Goal: Task Accomplishment & Management: Use online tool/utility

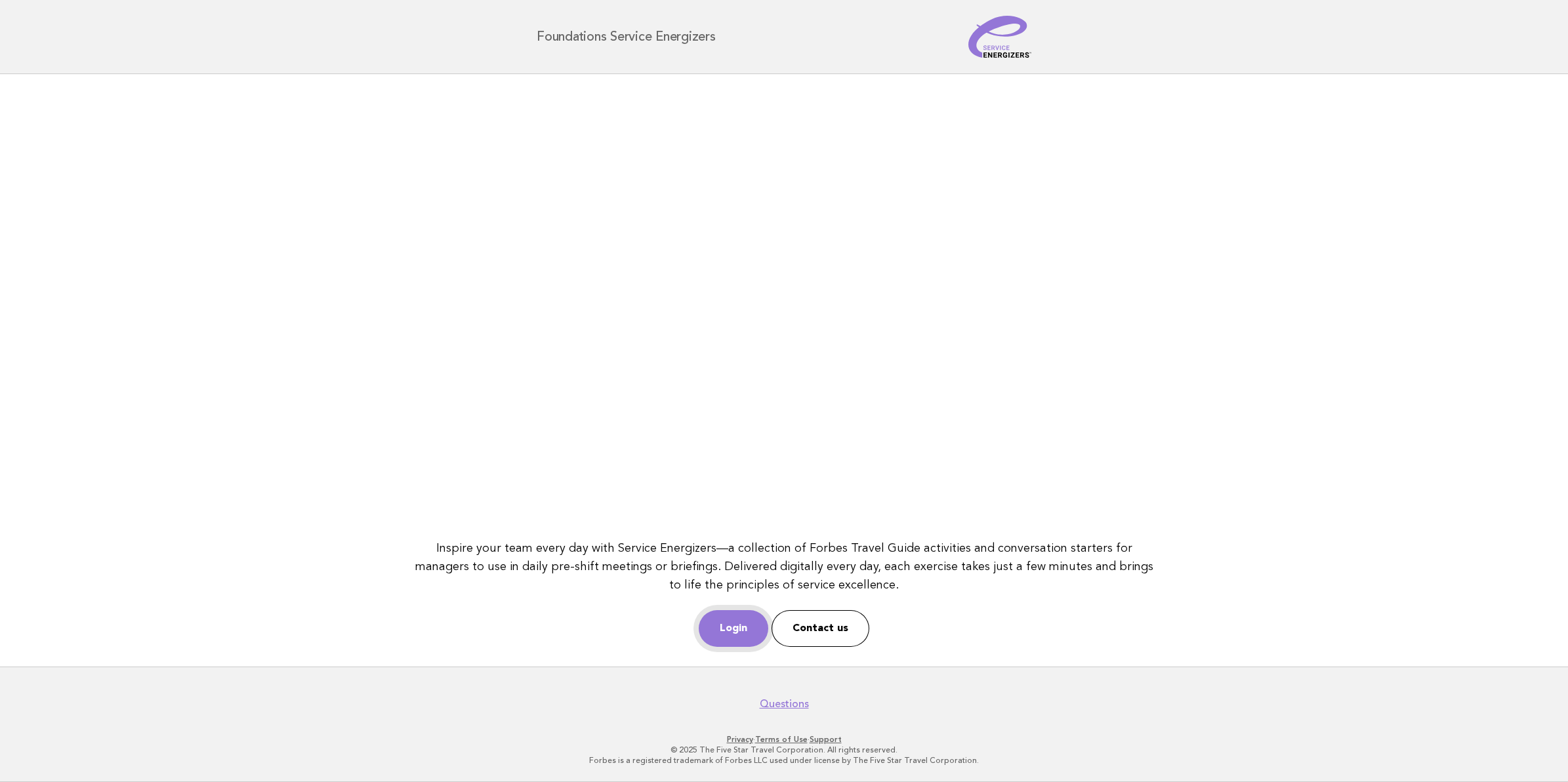
click at [715, 638] on link "Login" at bounding box center [733, 629] width 70 height 37
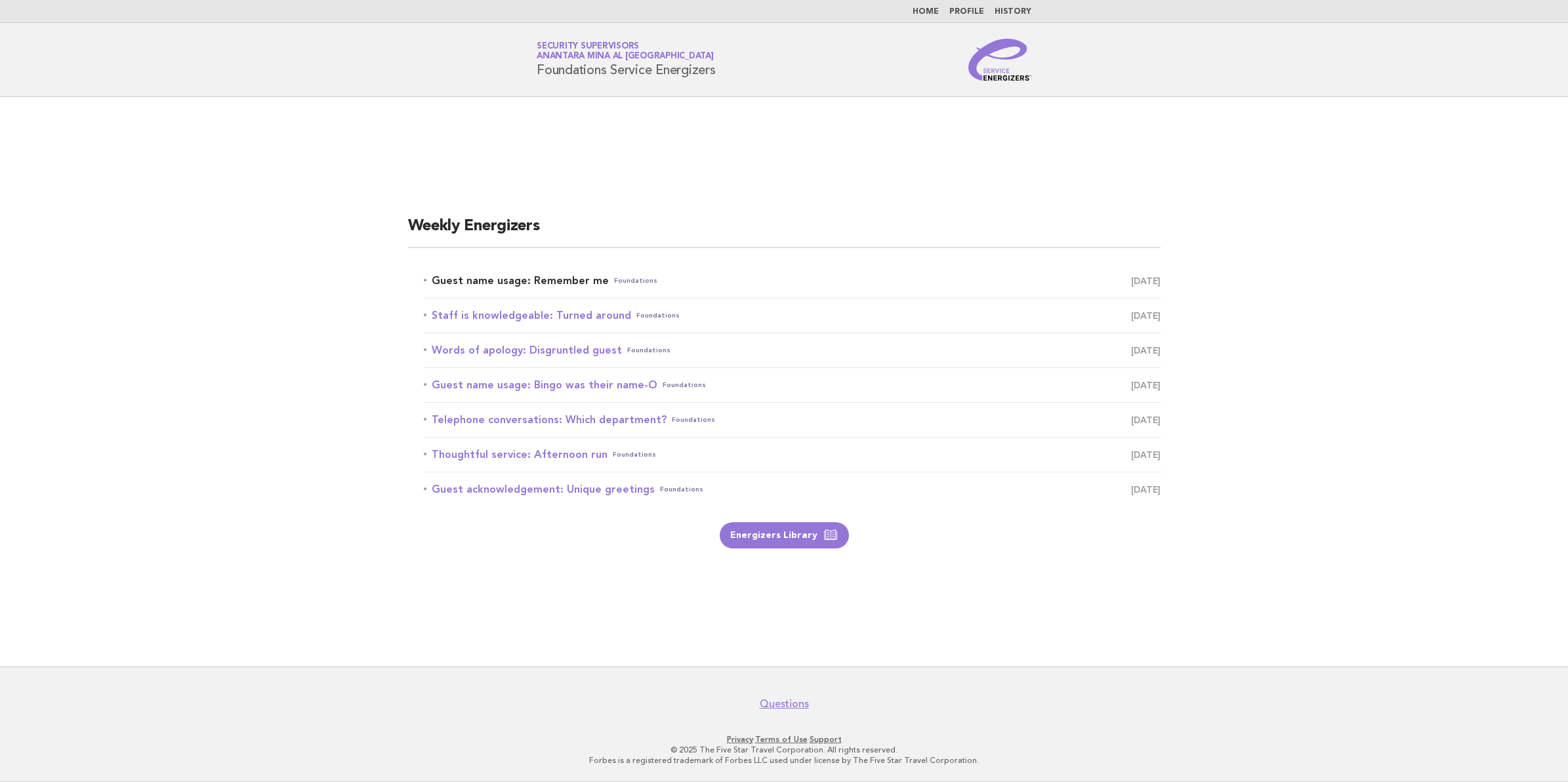
click at [463, 273] on link "Guest name usage: Remember me Foundations October 9" at bounding box center [792, 280] width 736 height 18
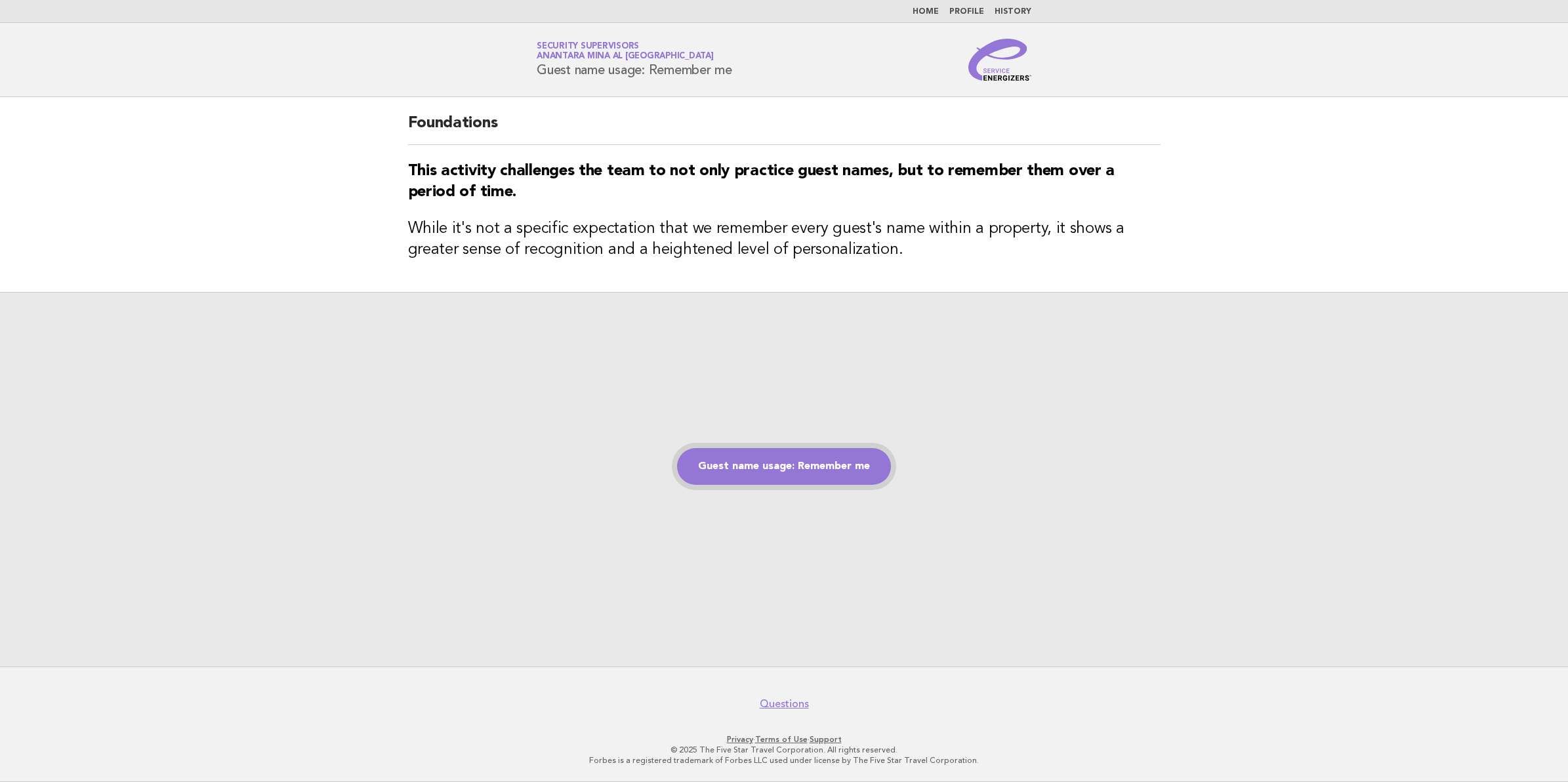
click at [832, 468] on link "Guest name usage: Remember me" at bounding box center [783, 467] width 213 height 37
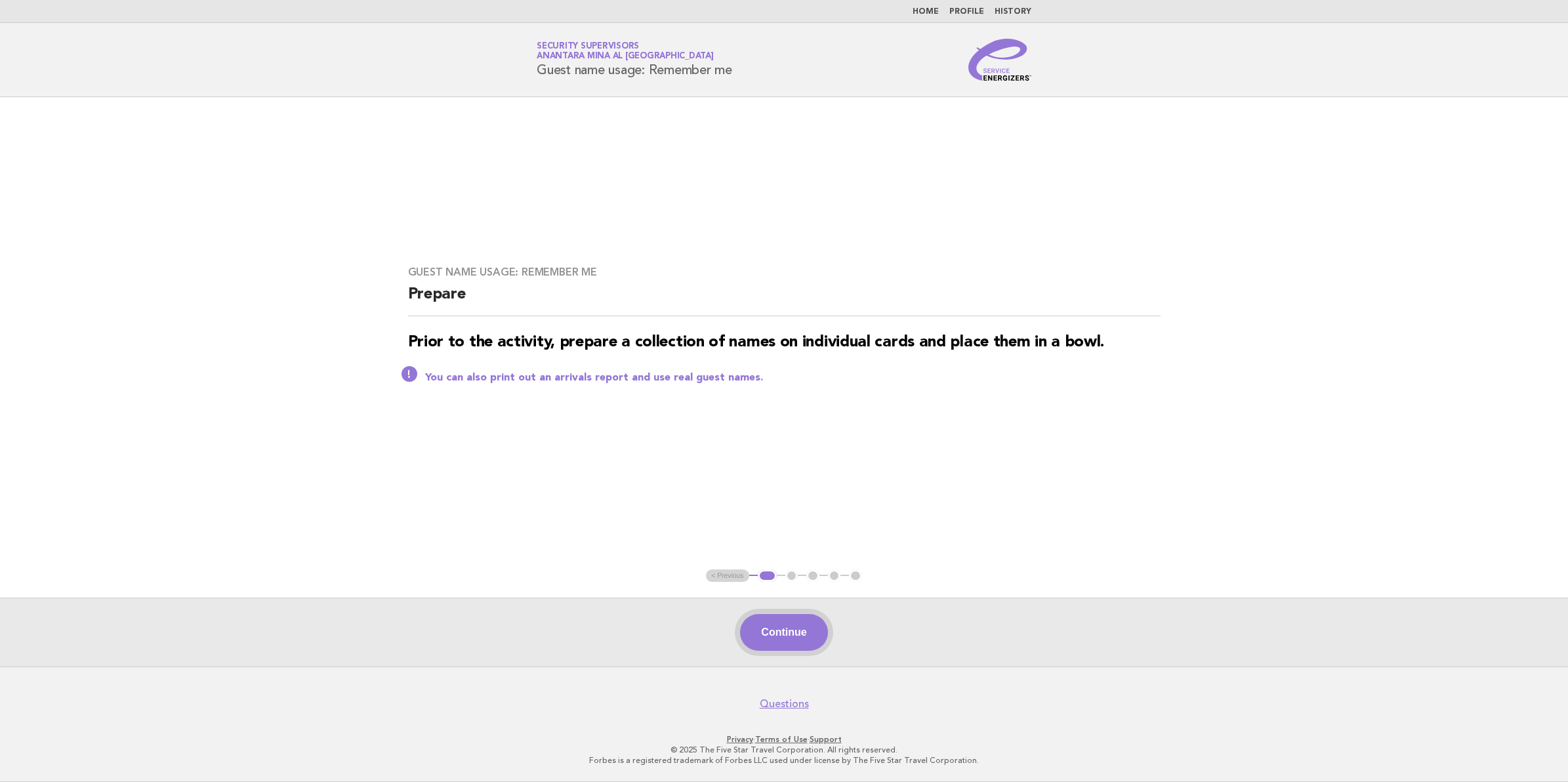
drag, startPoint x: 812, startPoint y: 648, endPoint x: 808, endPoint y: 635, distance: 13.6
click at [812, 646] on button "Continue" at bounding box center [783, 633] width 87 height 37
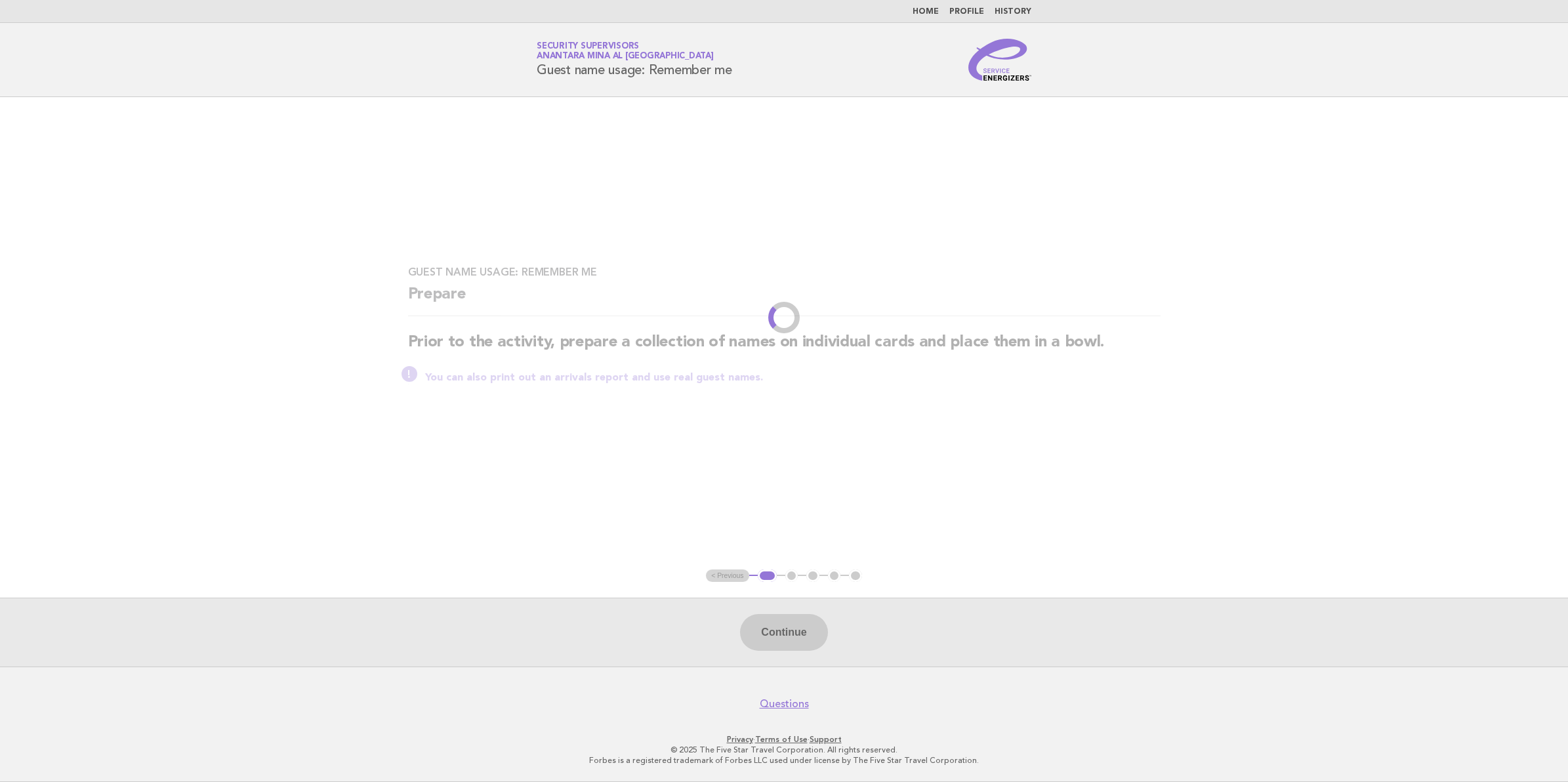
click at [808, 635] on div "Continue" at bounding box center [784, 632] width 1568 height 69
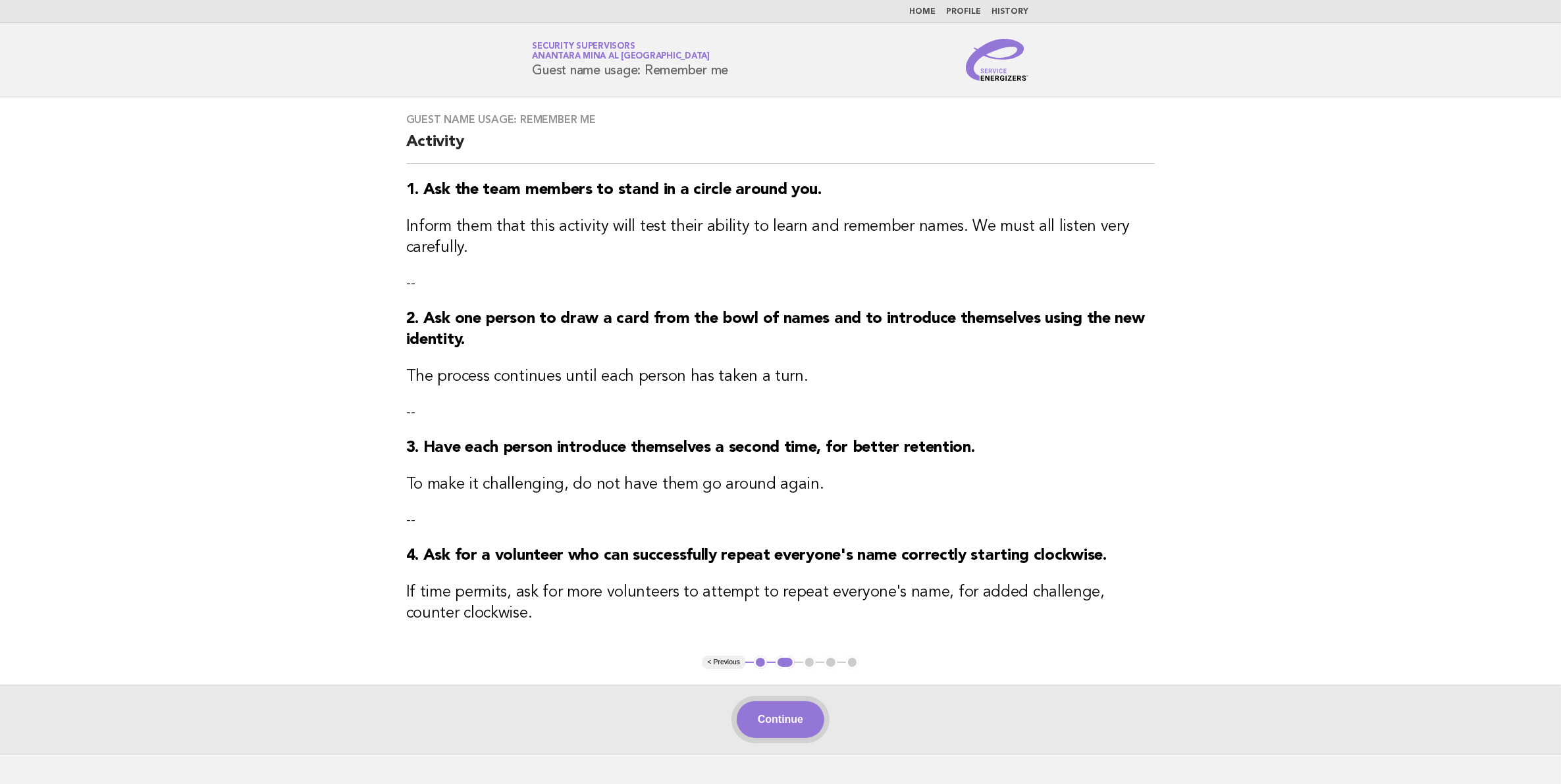
click at [810, 720] on button "Continue" at bounding box center [780, 720] width 88 height 37
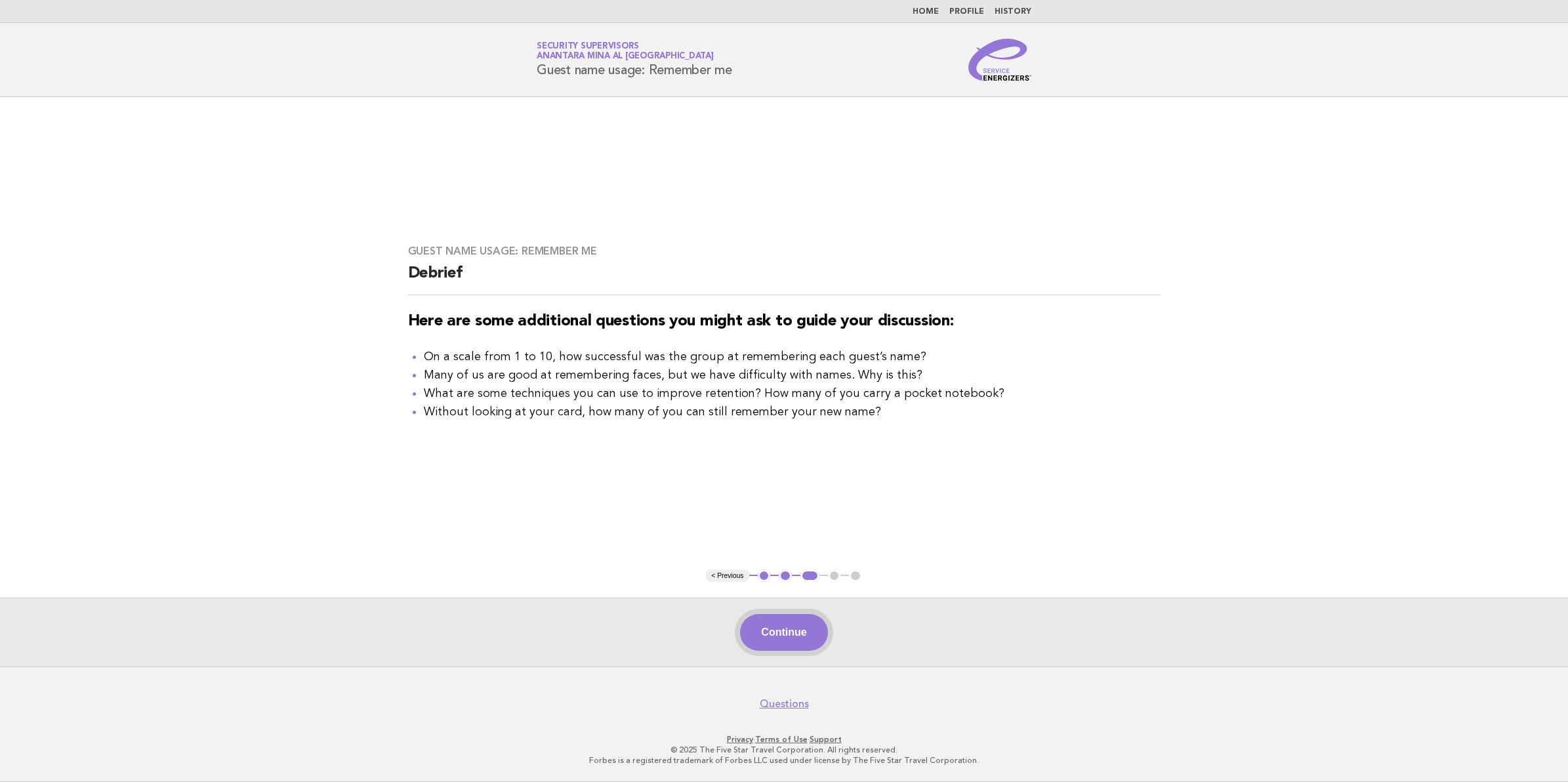
click at [807, 628] on button "Continue" at bounding box center [783, 633] width 87 height 37
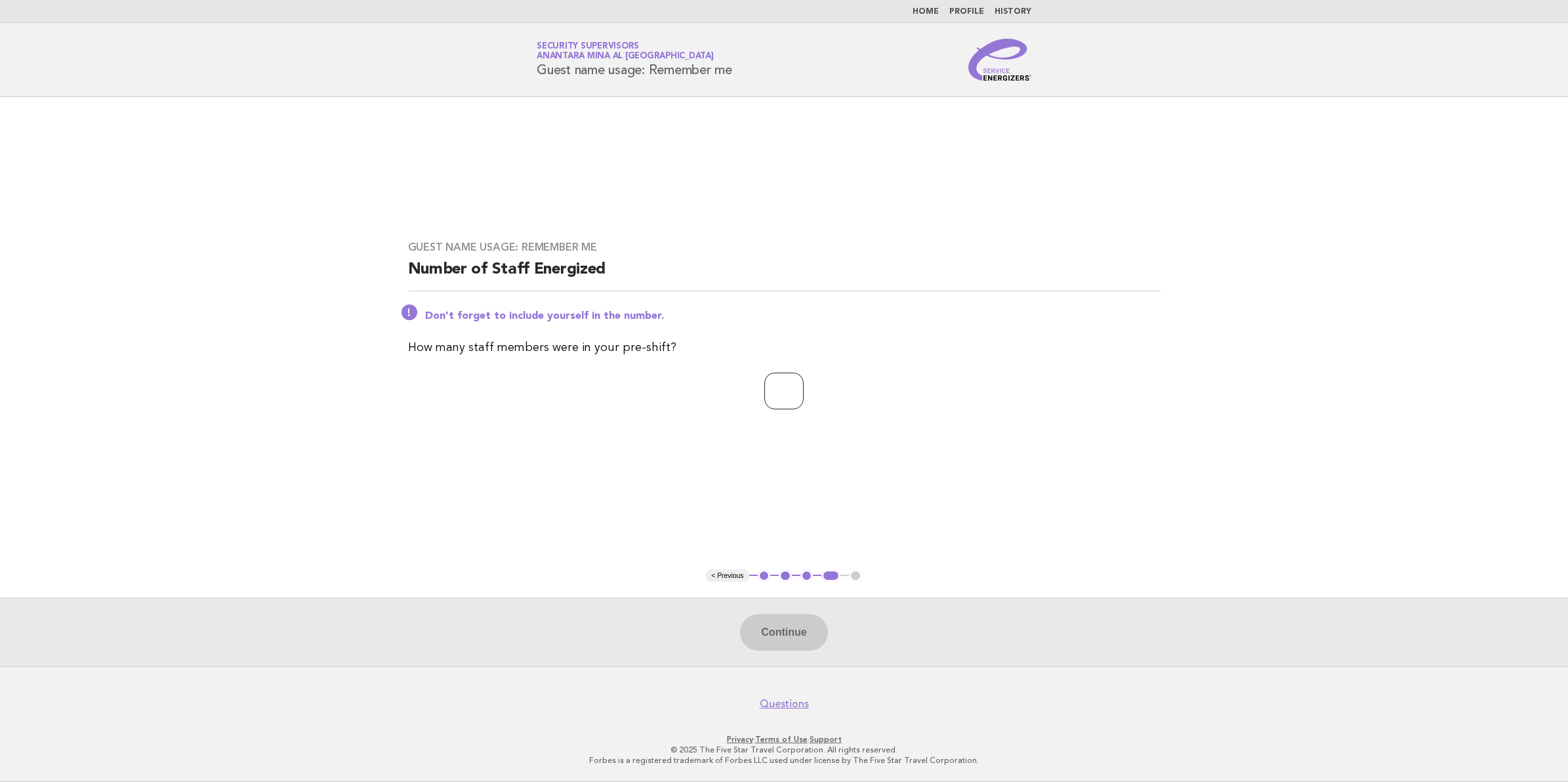
click at [764, 395] on input "number" at bounding box center [784, 391] width 40 height 37
type input "**"
click at [770, 635] on button "Continue" at bounding box center [783, 633] width 87 height 37
